Goal: Information Seeking & Learning: Understand process/instructions

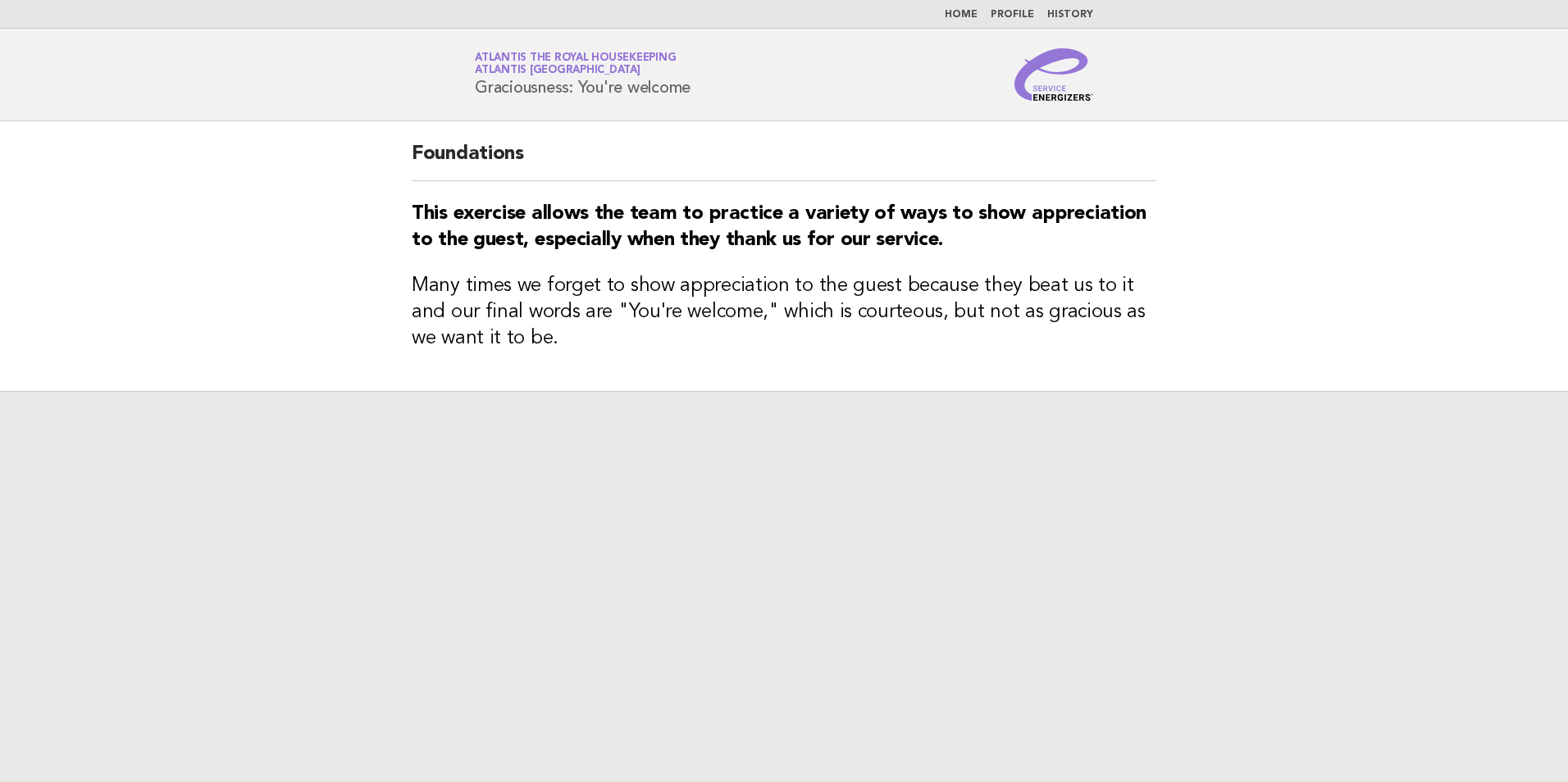
click at [962, 16] on link "Home" at bounding box center [961, 14] width 33 height 9
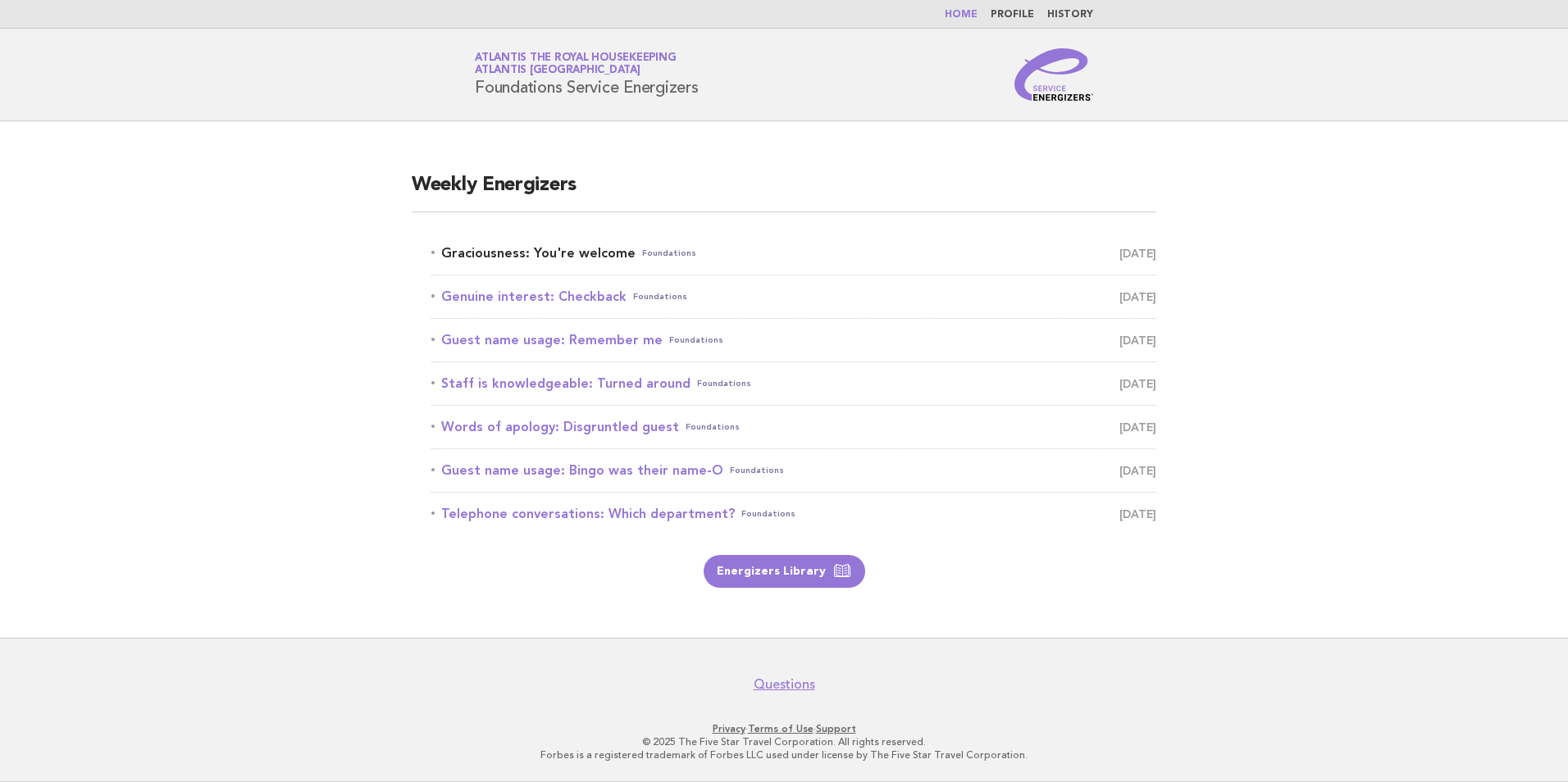
click at [567, 257] on link "Graciousness: You're welcome Foundations October 7" at bounding box center [793, 253] width 726 height 23
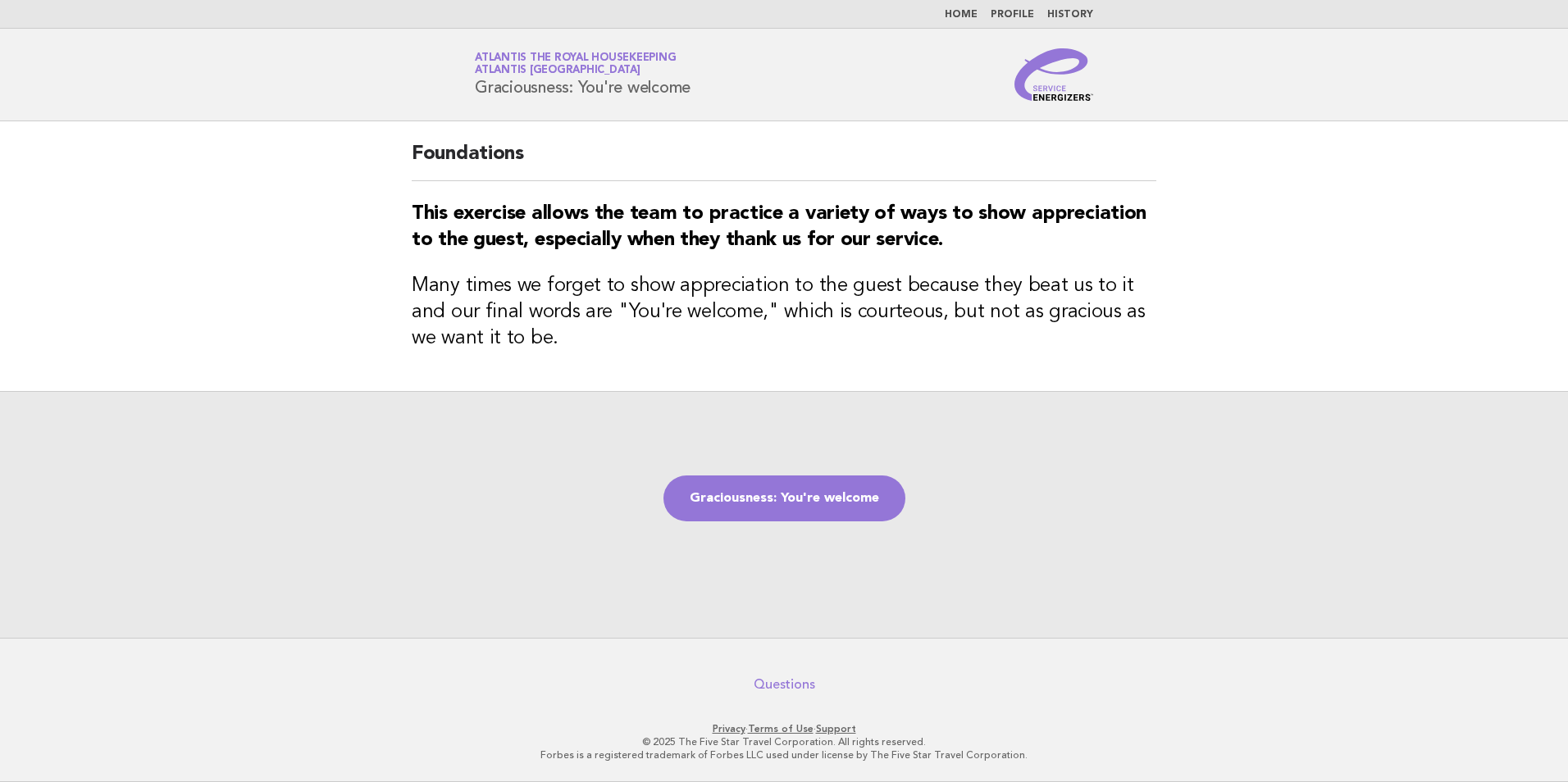
click at [788, 684] on link "Questions" at bounding box center [784, 684] width 61 height 16
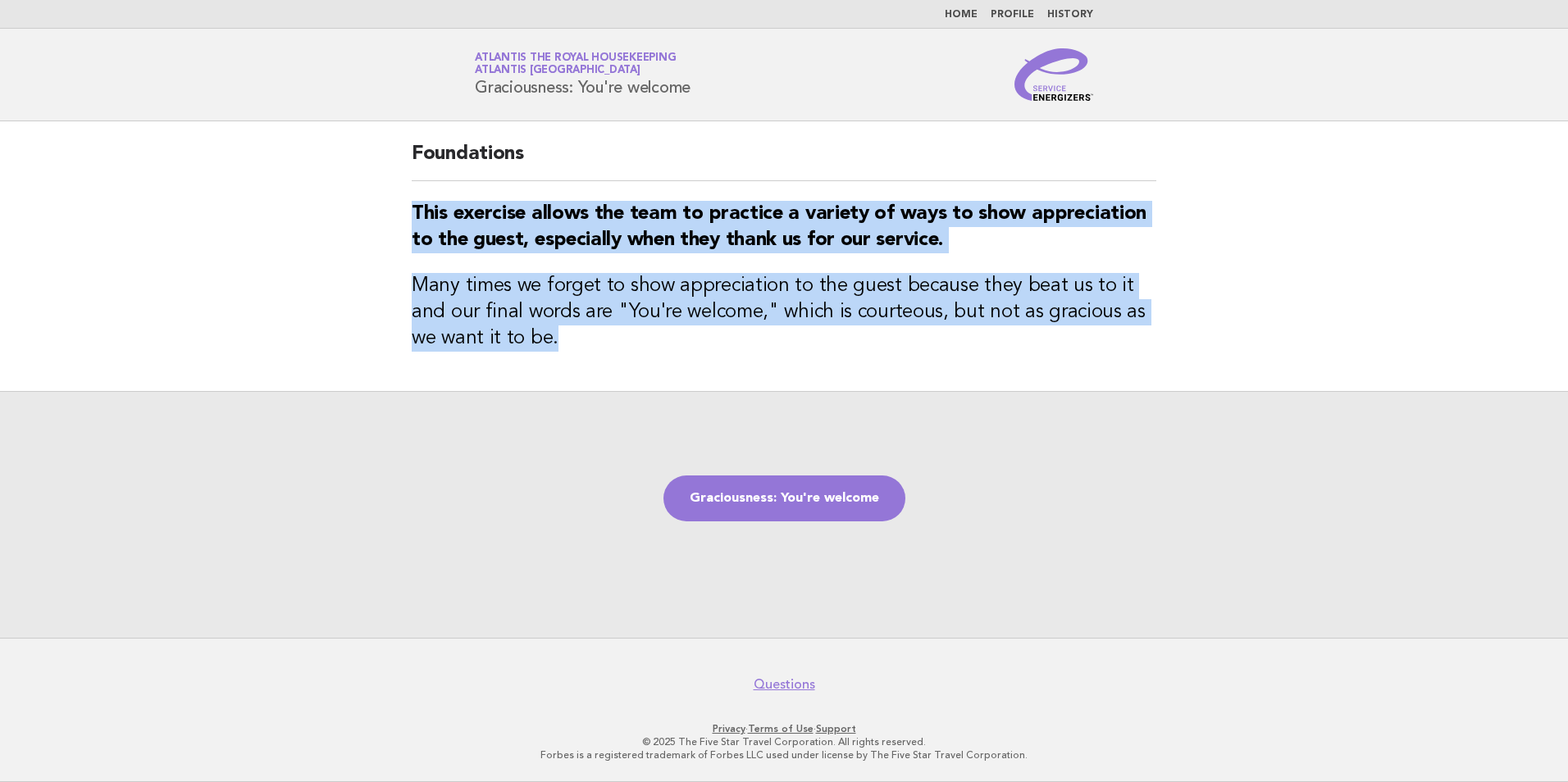
drag, startPoint x: 412, startPoint y: 211, endPoint x: 661, endPoint y: 355, distance: 287.6
click at [661, 355] on div "Foundations This exercise allows the team to practice a variety of ways to show…" at bounding box center [784, 257] width 784 height 270
copy div "This exercise allows the team to practice a variety of ways to show appreciatio…"
